Goal: Obtain resource: Obtain resource

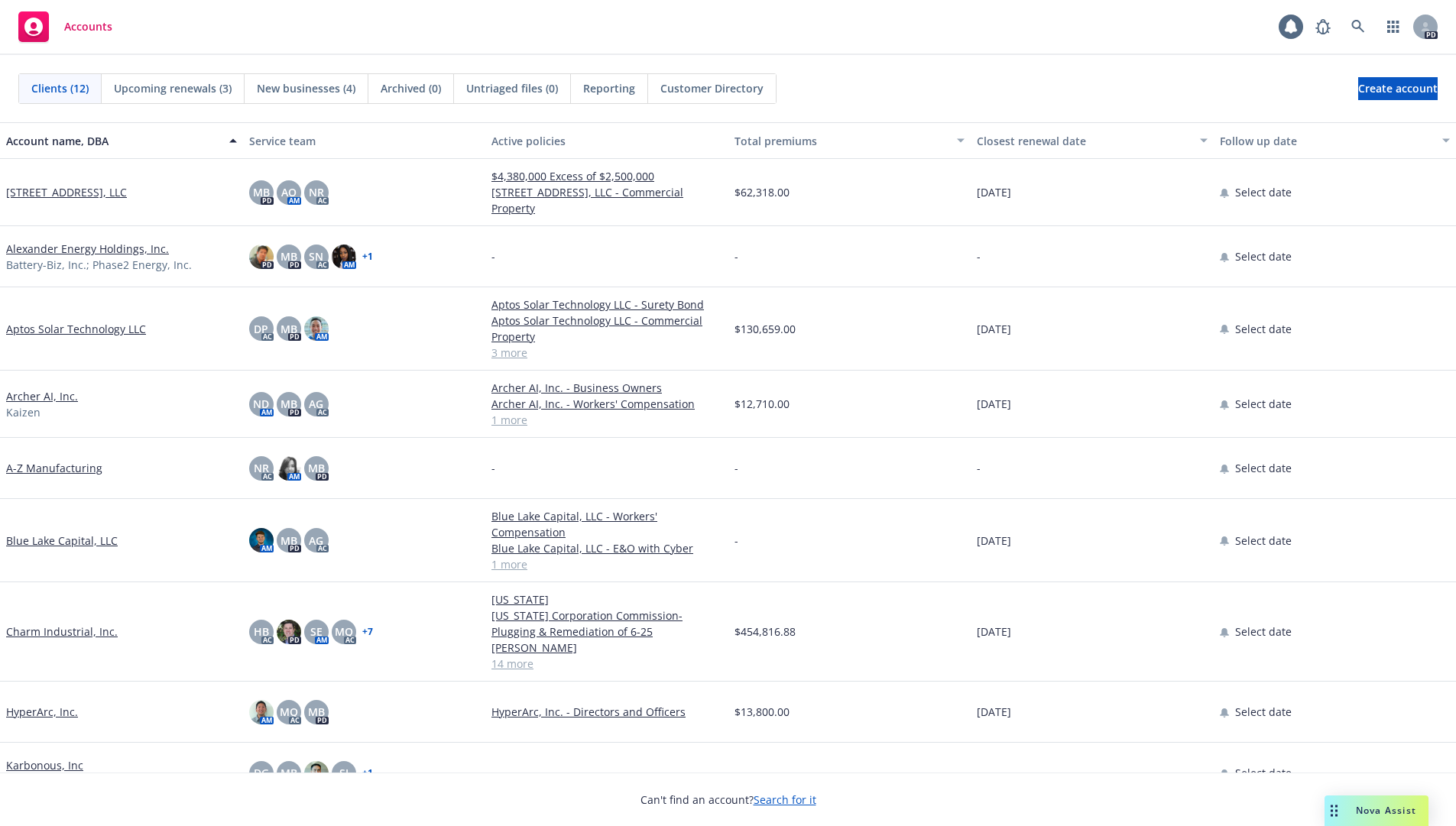
click at [1375, 812] on span "Nova Assist" at bounding box center [1386, 811] width 61 height 13
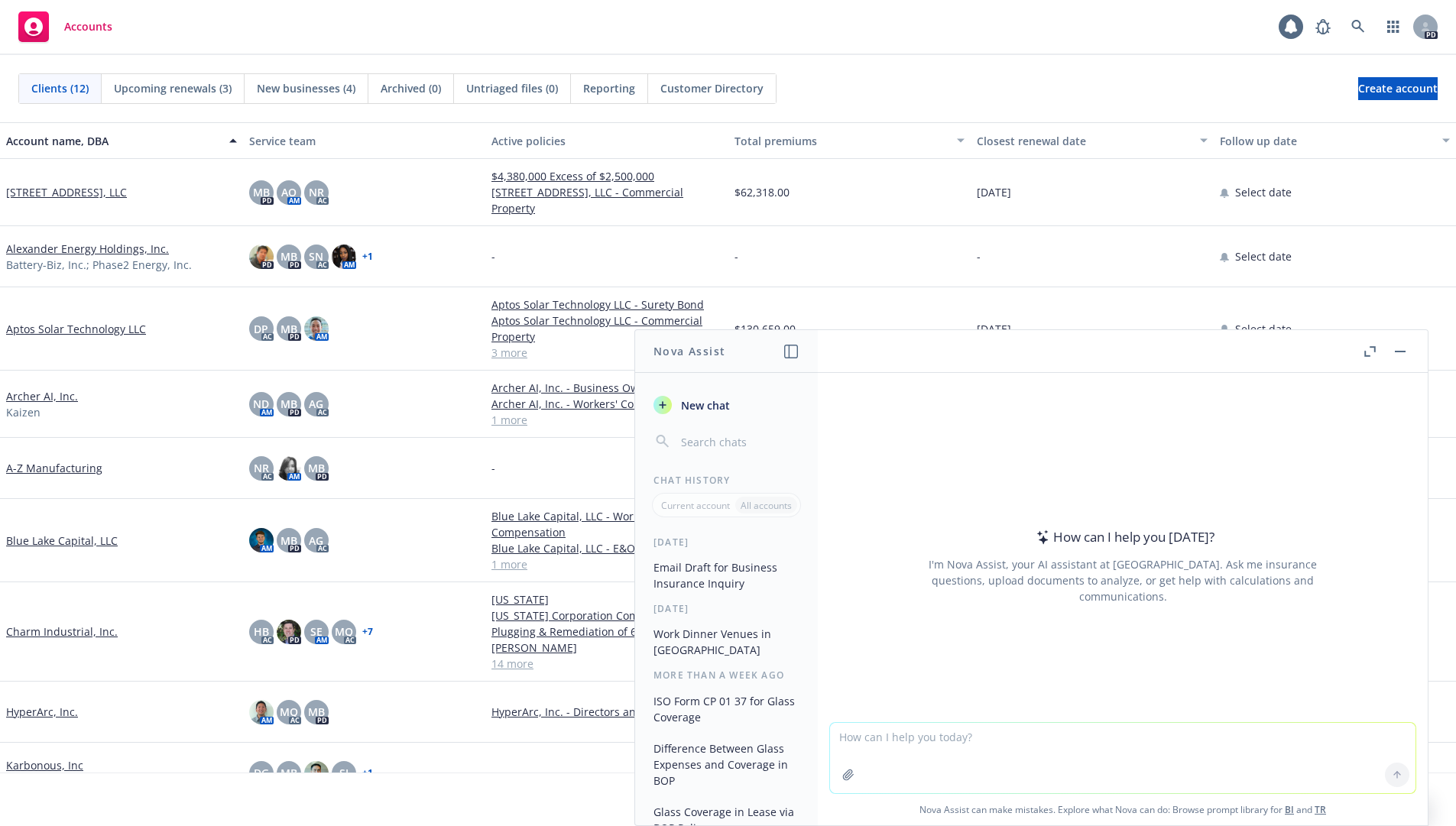
click at [1103, 757] on textarea at bounding box center [1122, 758] width 585 height 70
paste textarea "Hope you had a fun and relaxing weekend. I want to recap our discussion last we…"
type textarea "edit email Hope you had a fun and relaxing weekend. I want to recap our discuss…"
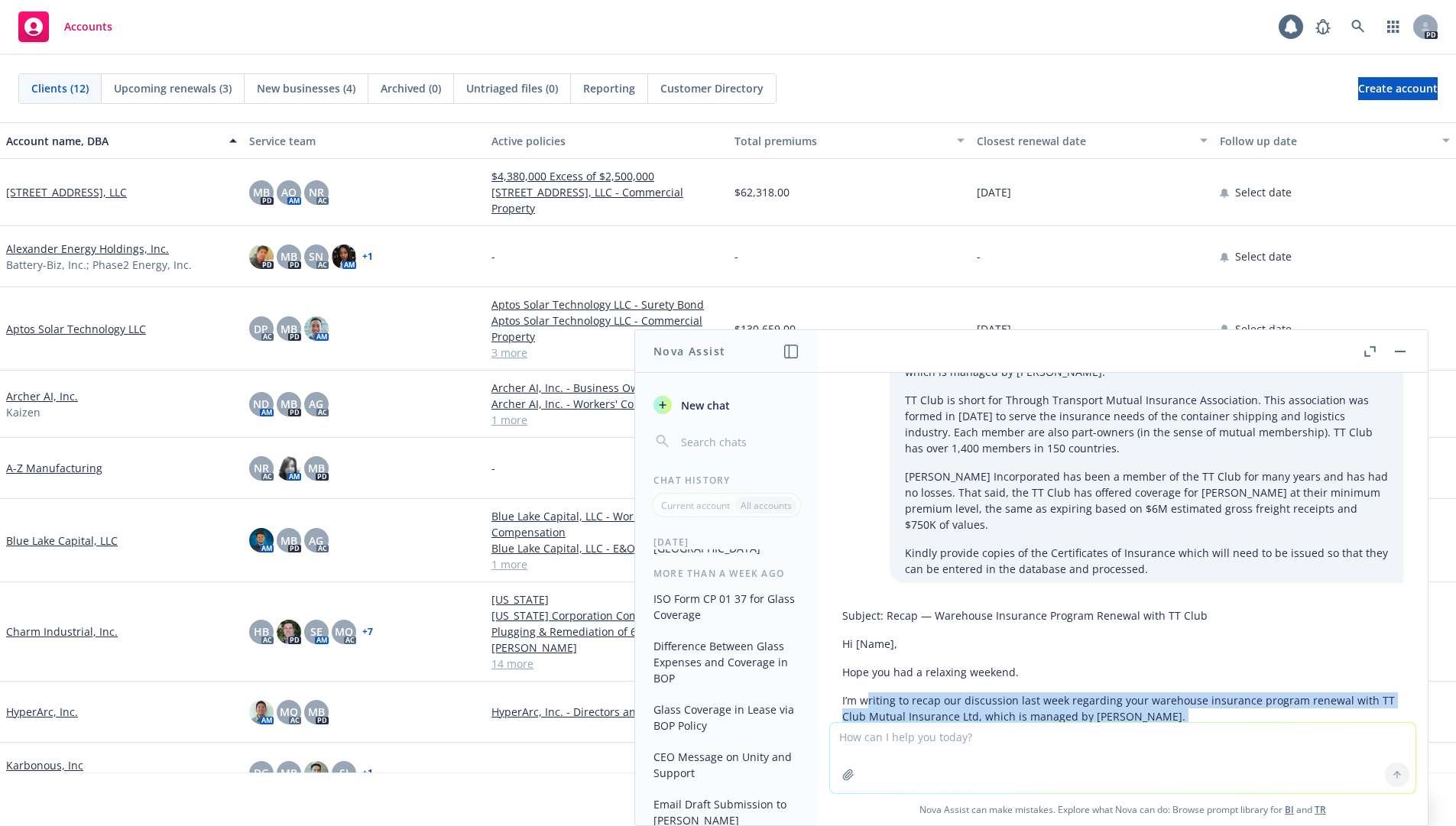
scroll to position [77, 0]
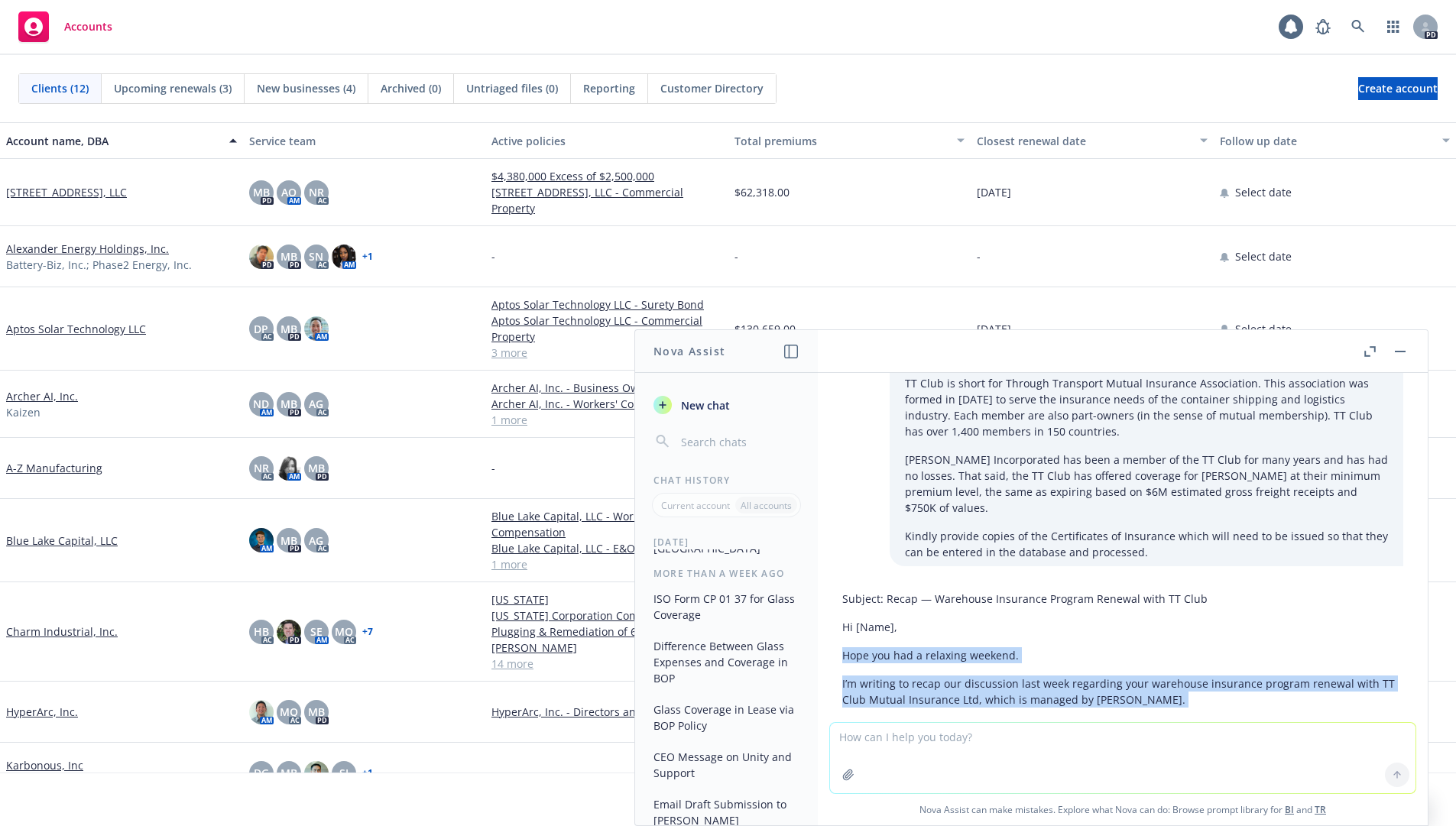
drag, startPoint x: 907, startPoint y: 646, endPoint x: 843, endPoint y: 641, distance: 64.2
click at [843, 641] on div "Subject: Recap — Warehouse Insurance Program Renewal with TT Club Hi [Name], Ho…" at bounding box center [1122, 800] width 561 height 430
copy div "Lore ips dol s ametcons adipisc. E’s doeiusm te incid utl etdolorema aliq enim …"
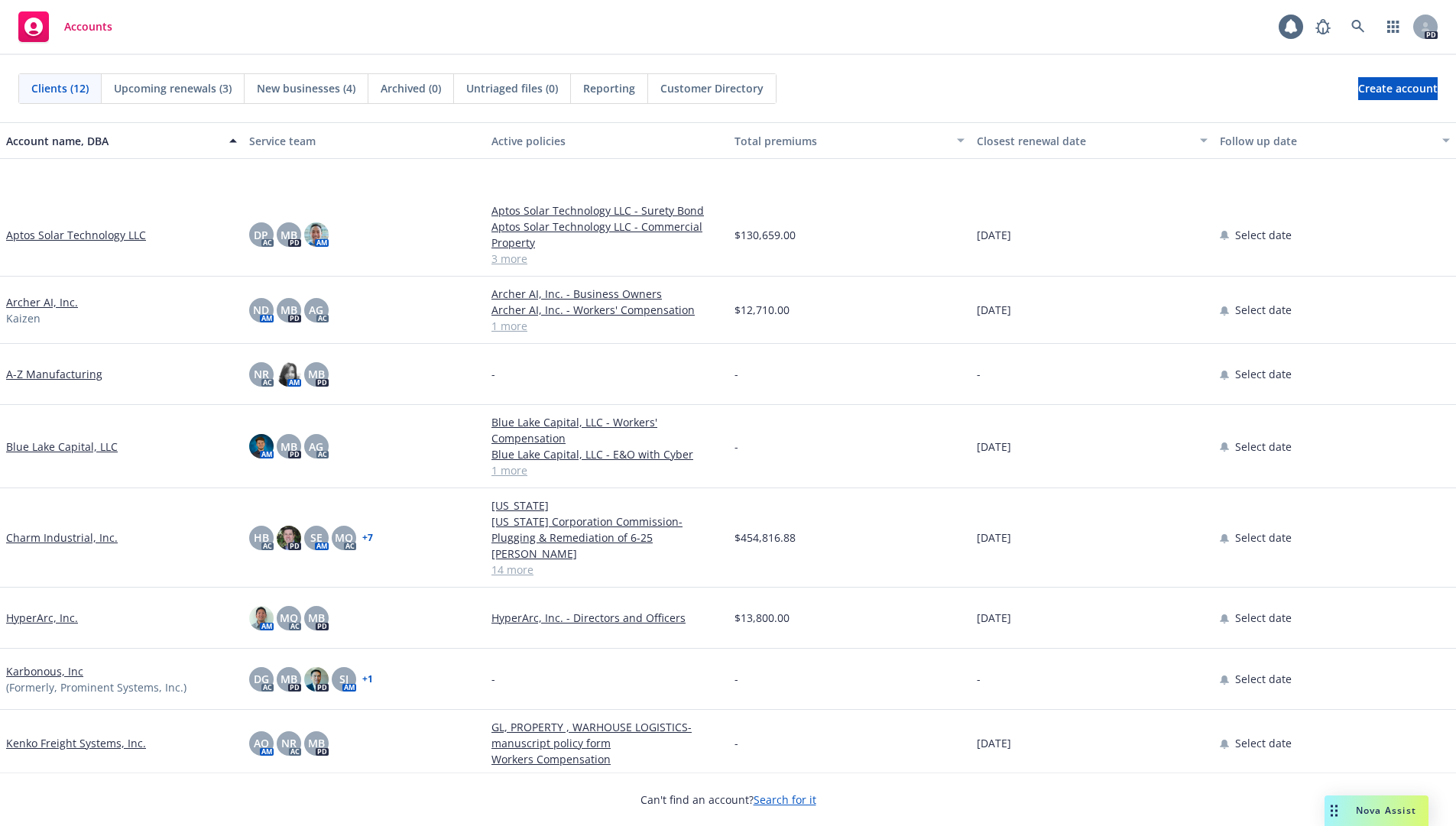
scroll to position [221, 0]
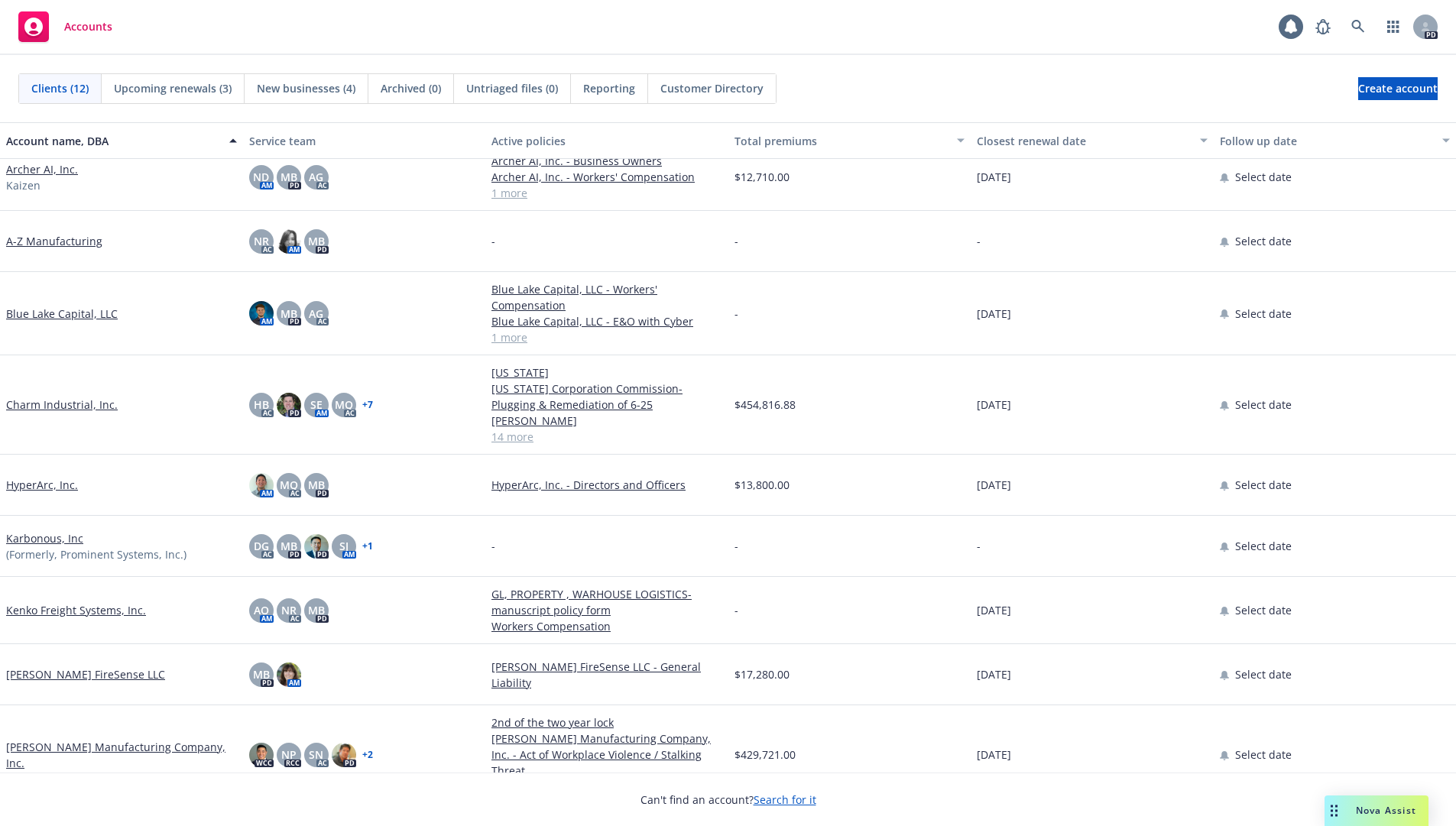
drag, startPoint x: 371, startPoint y: 275, endPoint x: 351, endPoint y: 293, distance: 26.9
click at [371, 275] on div "AM MB PD AG AC" at bounding box center [364, 314] width 243 height 83
click at [102, 602] on link "Kenko Freight Systems, Inc." at bounding box center [76, 610] width 140 height 16
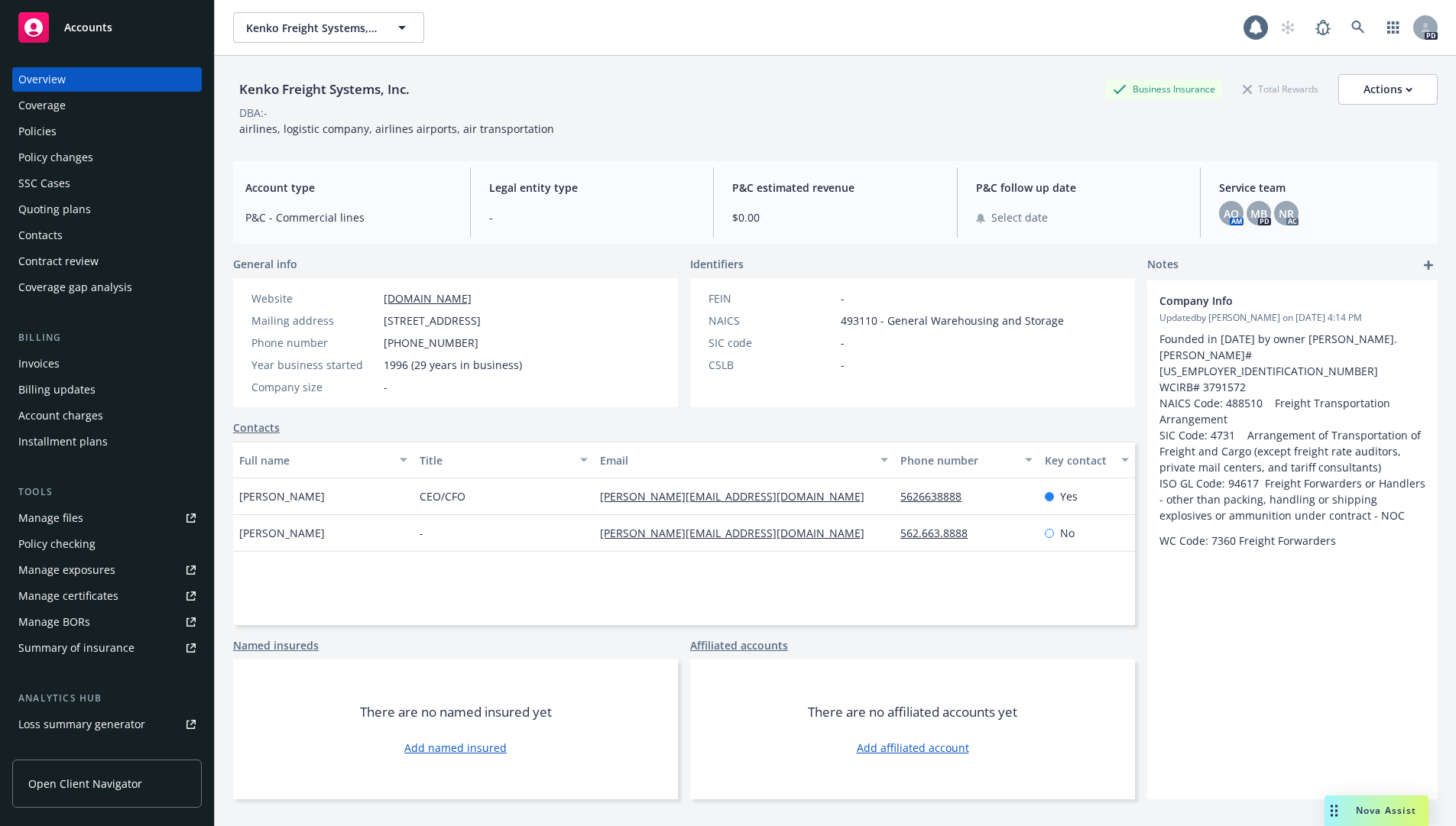
click at [47, 518] on div "Manage files" at bounding box center [50, 518] width 65 height 25
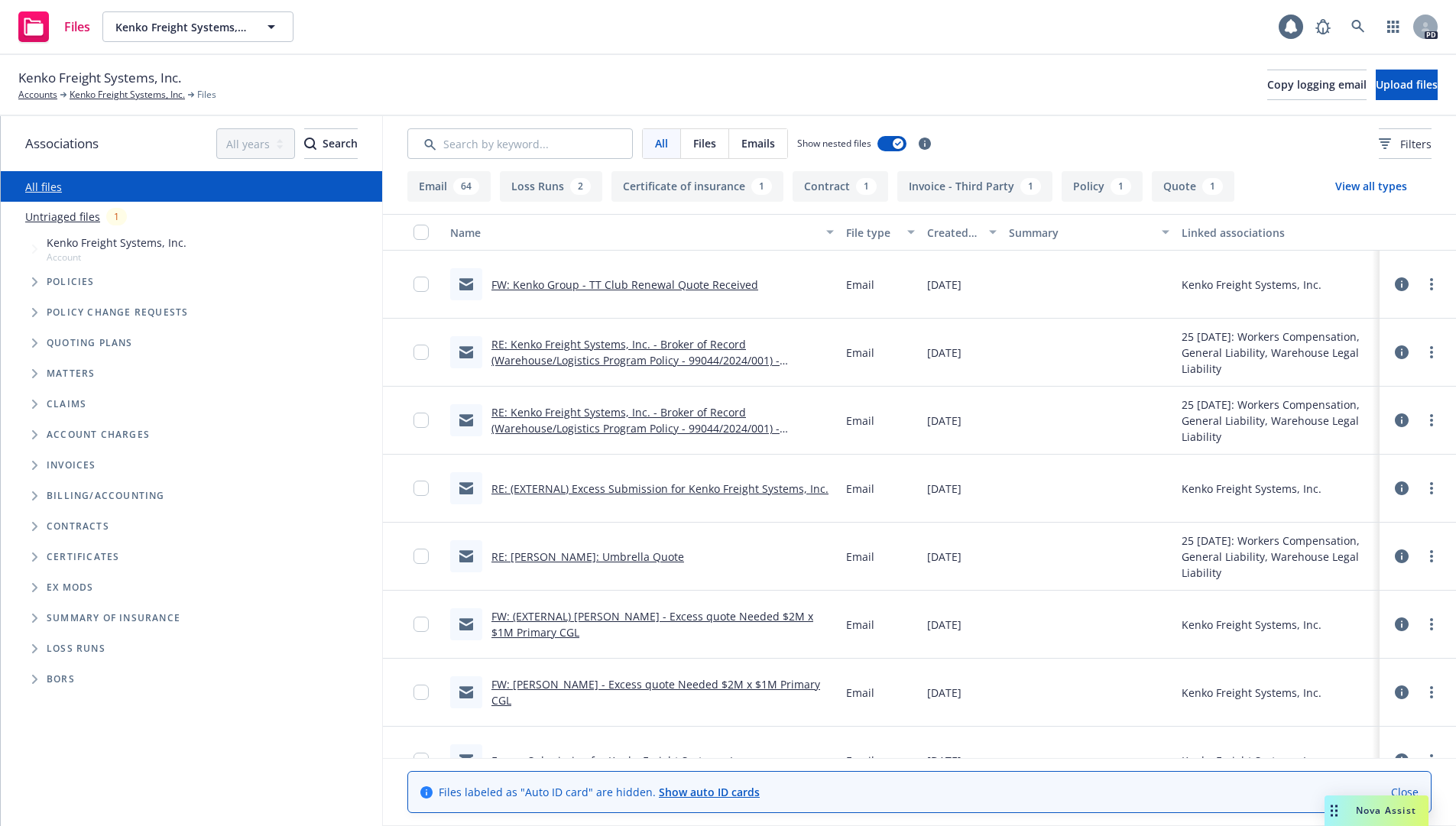
click at [719, 284] on link "FW: Kenko Group - TT Club Renewal Quote Received" at bounding box center [625, 284] width 267 height 14
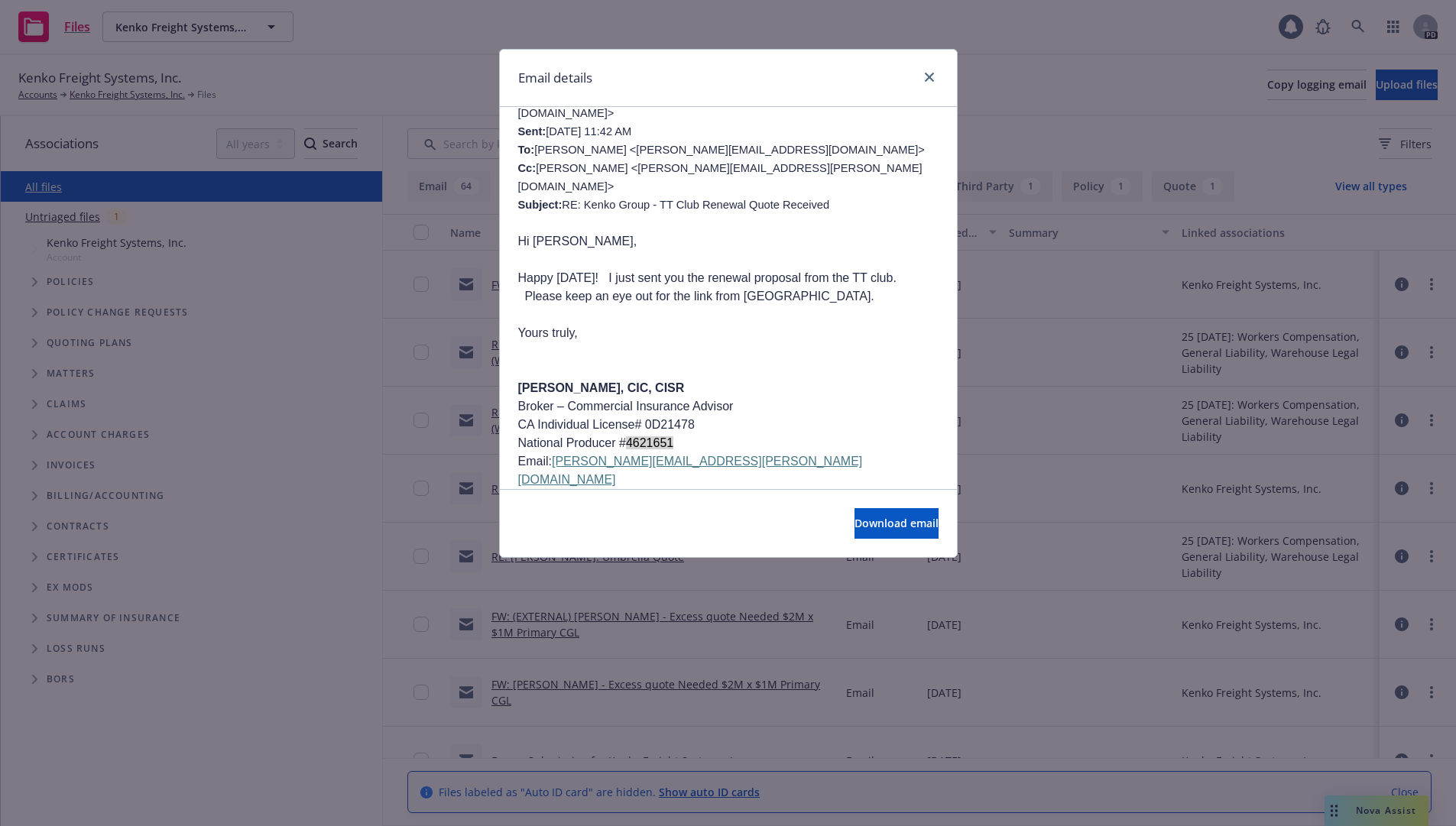
scroll to position [153, 0]
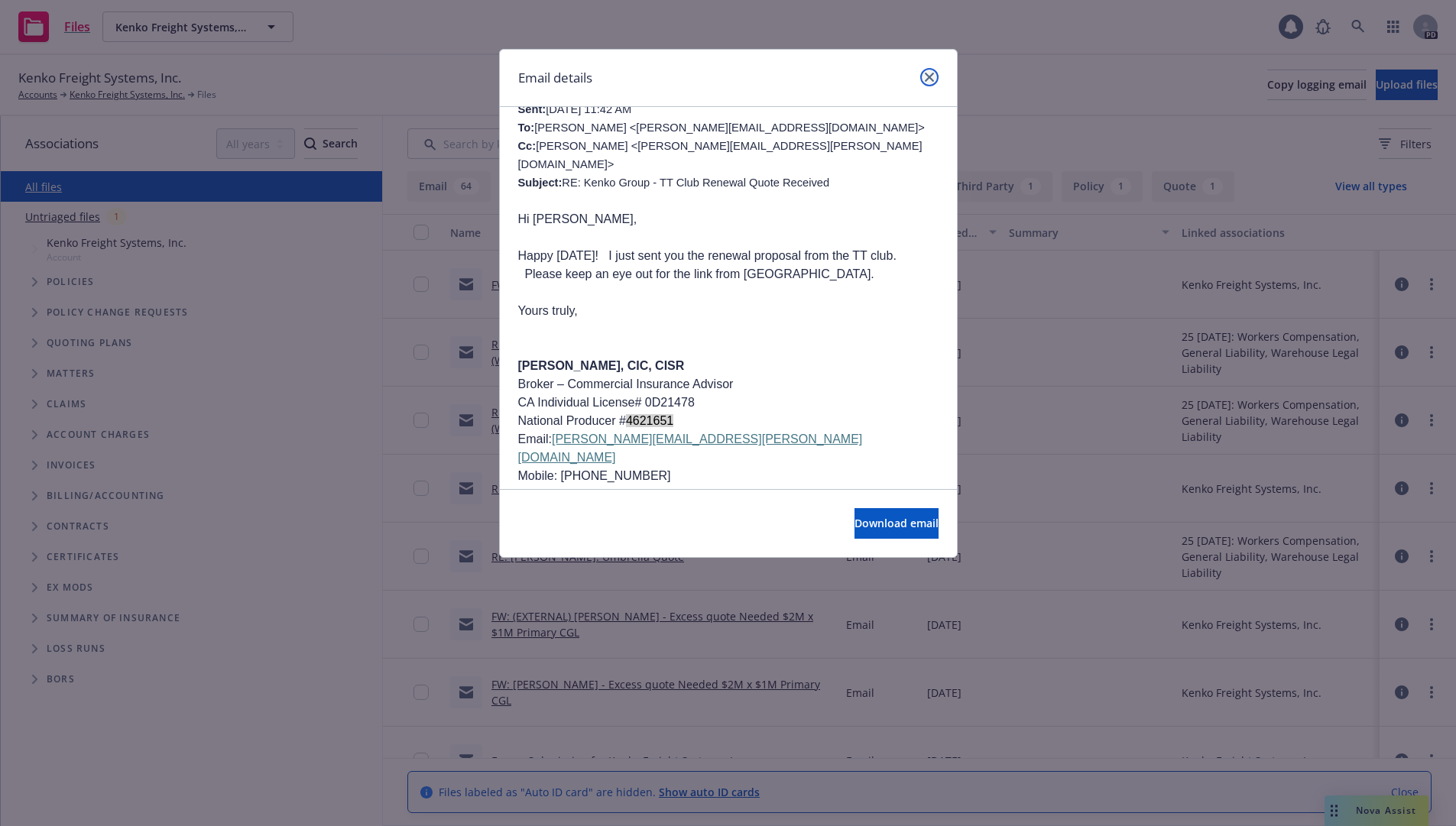
click at [927, 74] on icon "close" at bounding box center [929, 77] width 9 height 9
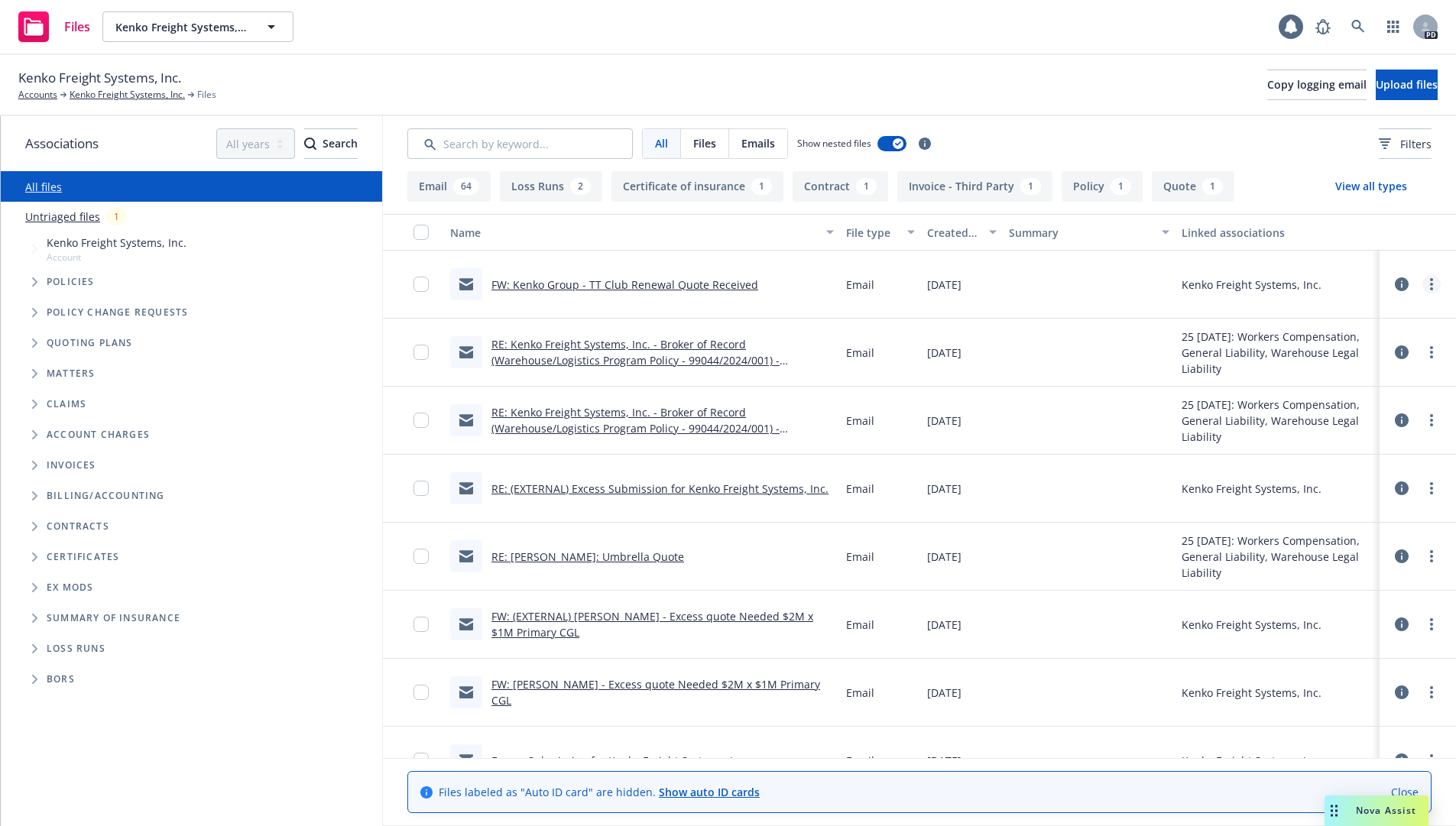
click at [1430, 287] on icon "more" at bounding box center [1431, 284] width 3 height 12
drag, startPoint x: 1251, startPoint y: 94, endPoint x: 612, endPoint y: 201, distance: 647.9
click at [1267, 93] on button "Copy logging email" at bounding box center [1316, 85] width 99 height 30
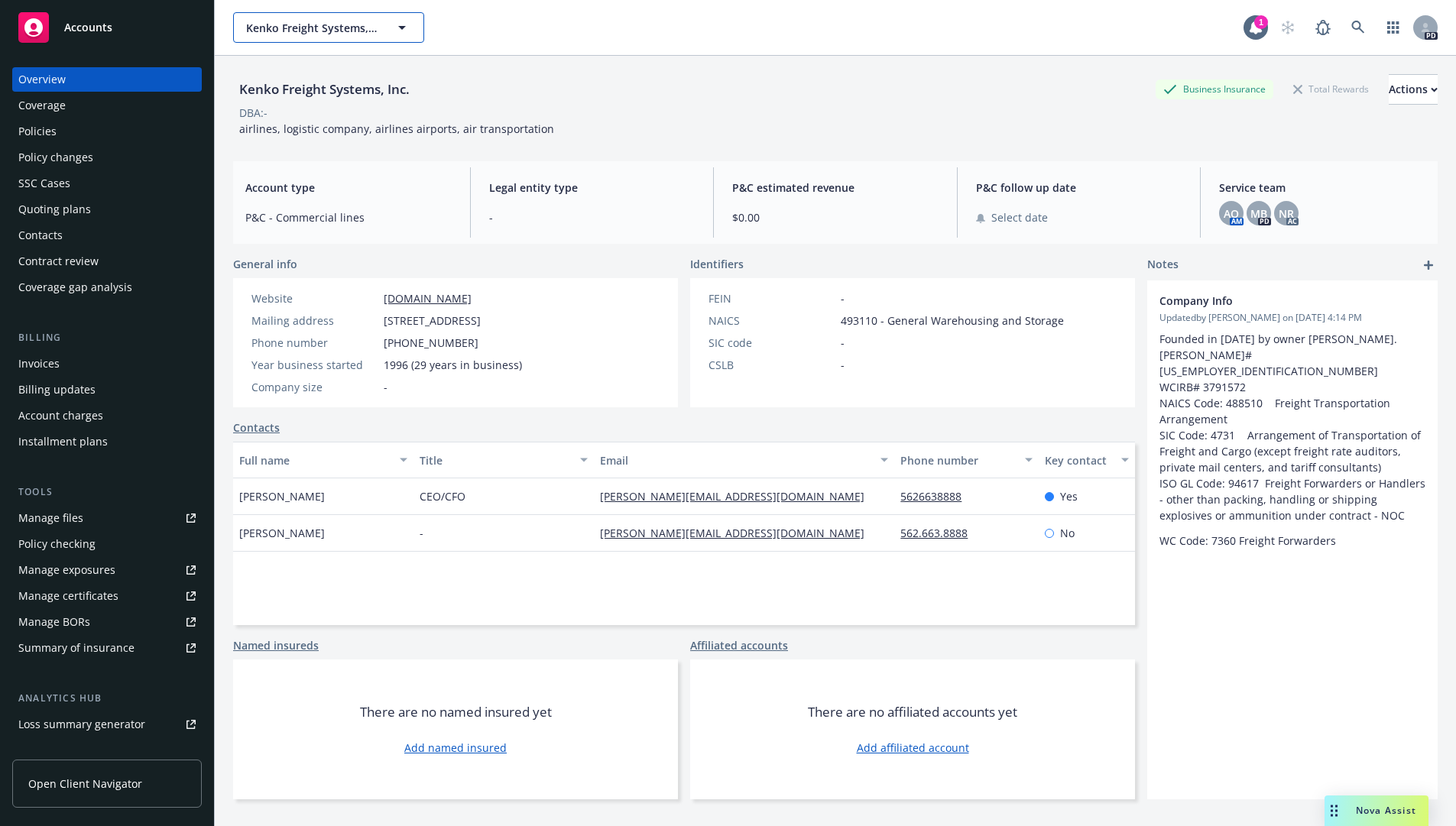
click at [295, 28] on span "Kenko Freight Systems, Inc." at bounding box center [312, 28] width 133 height 16
